Goal: Navigation & Orientation: Find specific page/section

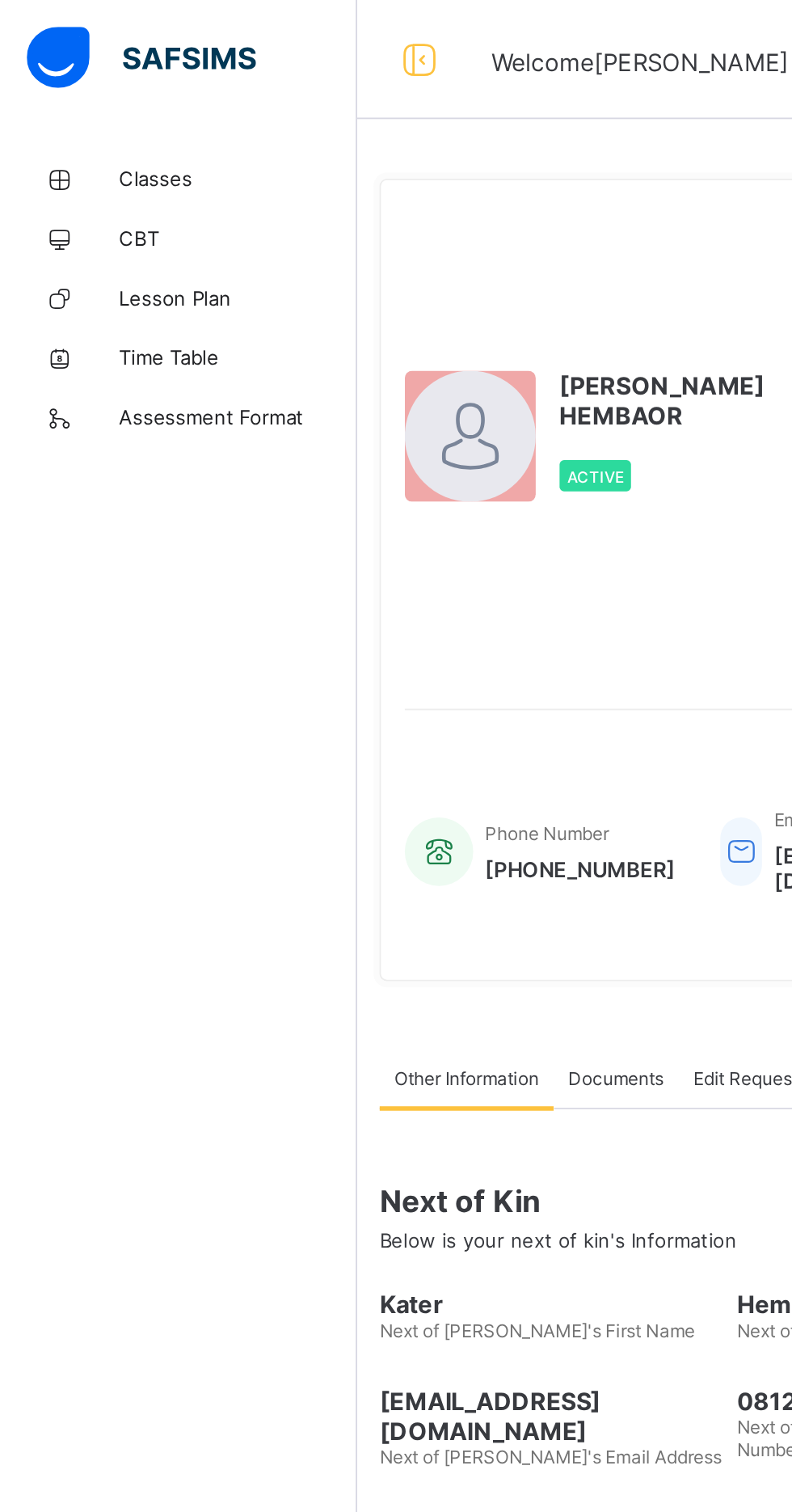
click at [85, 92] on span "Classes" at bounding box center [129, 97] width 129 height 13
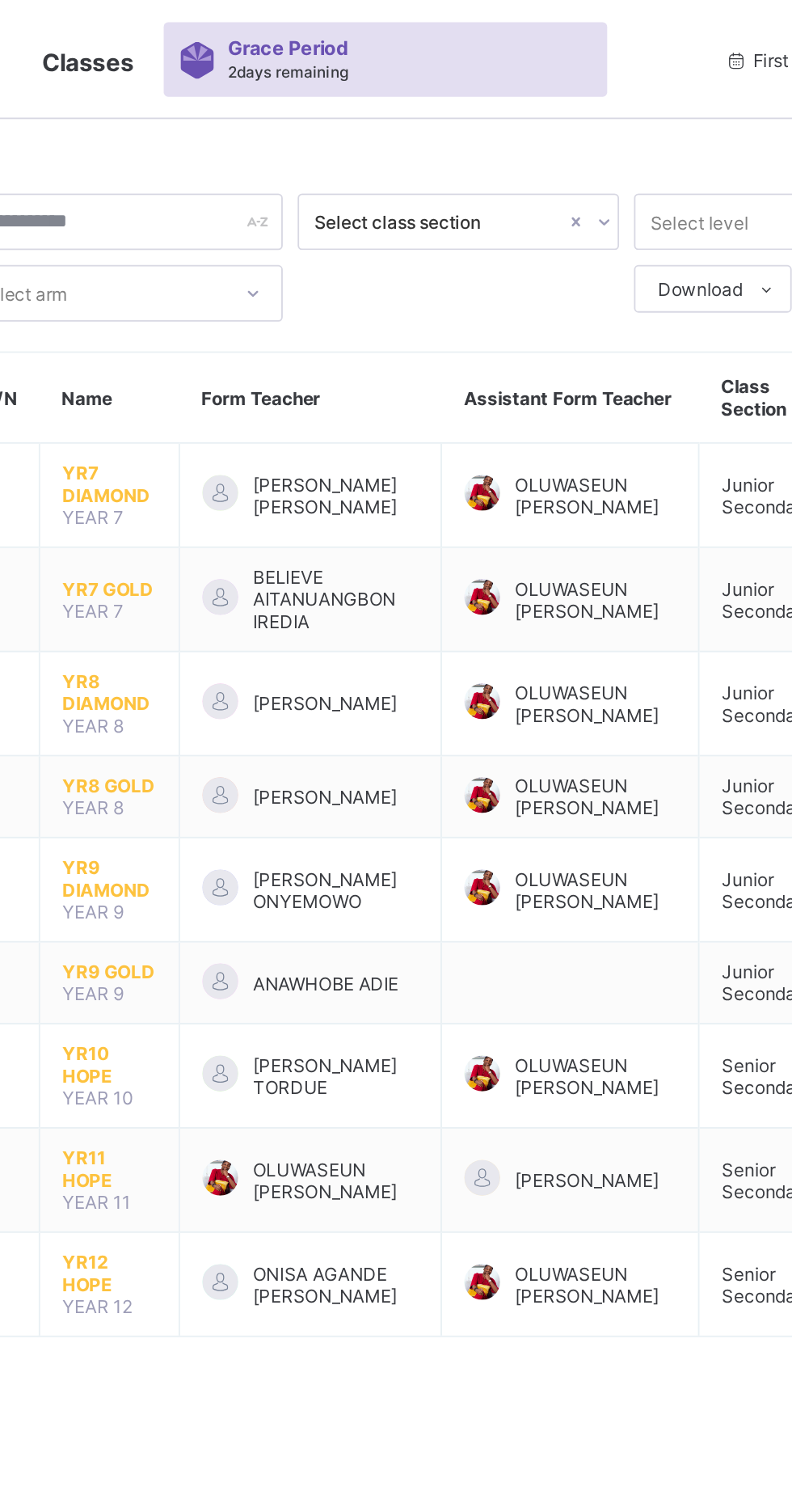
click at [290, 580] on span "YR10 HOPE" at bounding box center [303, 578] width 51 height 24
